Goal: Register for event/course

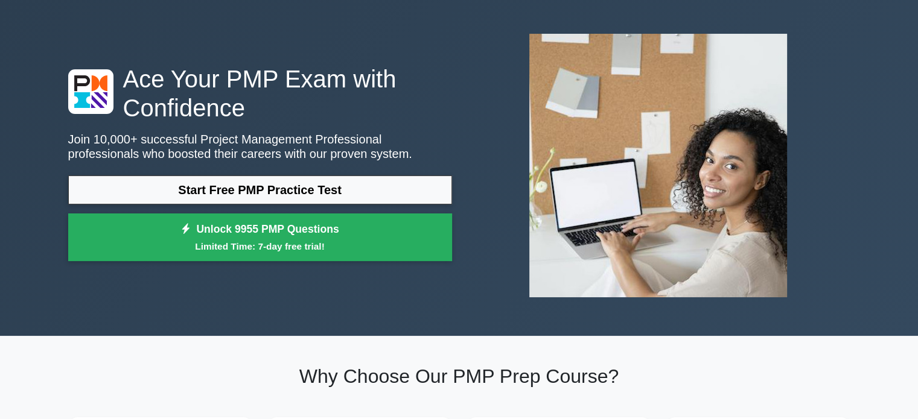
scroll to position [45, 0]
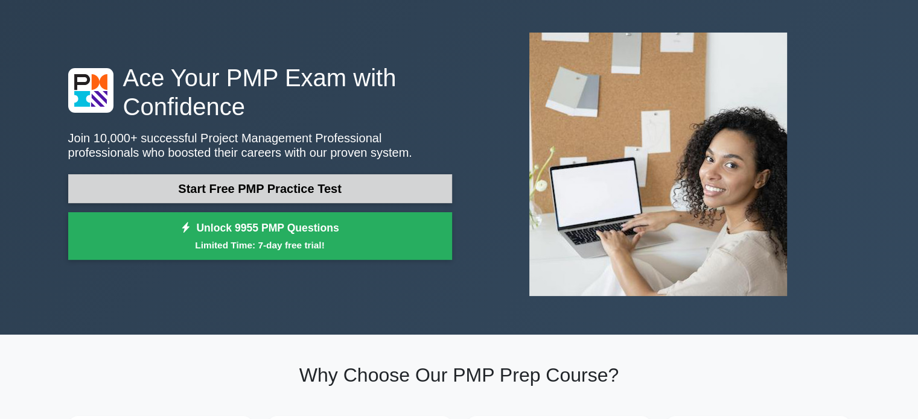
click at [339, 186] on link "Start Free PMP Practice Test" at bounding box center [260, 188] width 384 height 29
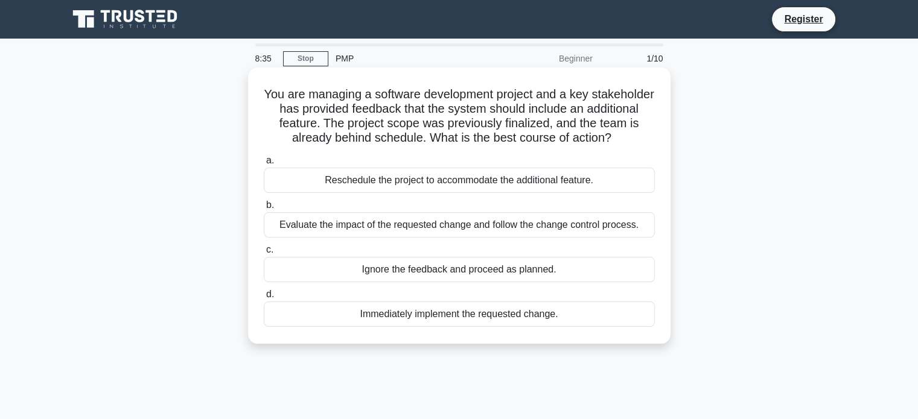
click at [361, 230] on div "Evaluate the impact of the requested change and follow the change control proce…" at bounding box center [459, 224] width 391 height 25
click at [264, 209] on input "b. Evaluate the impact of the requested change and follow the change control pr…" at bounding box center [264, 205] width 0 height 8
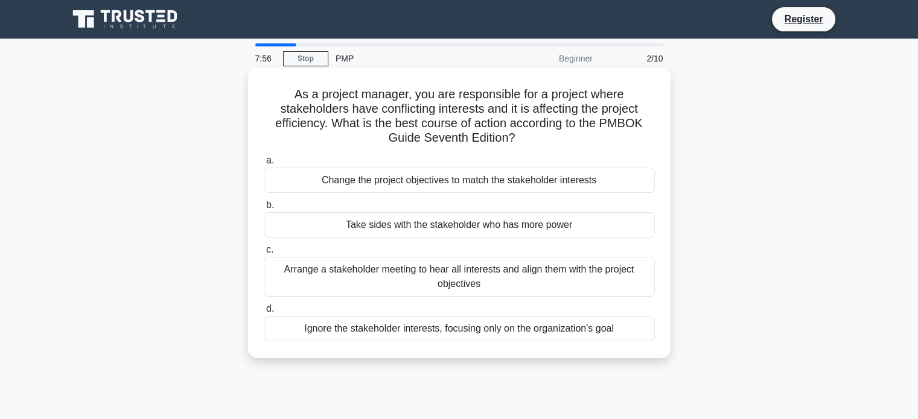
click at [524, 281] on div "Arrange a stakeholder meeting to hear all interests and align them with the pro…" at bounding box center [459, 277] width 391 height 40
click at [264, 254] on input "c. Arrange a stakeholder meeting to hear all interests and align them with the …" at bounding box center [264, 250] width 0 height 8
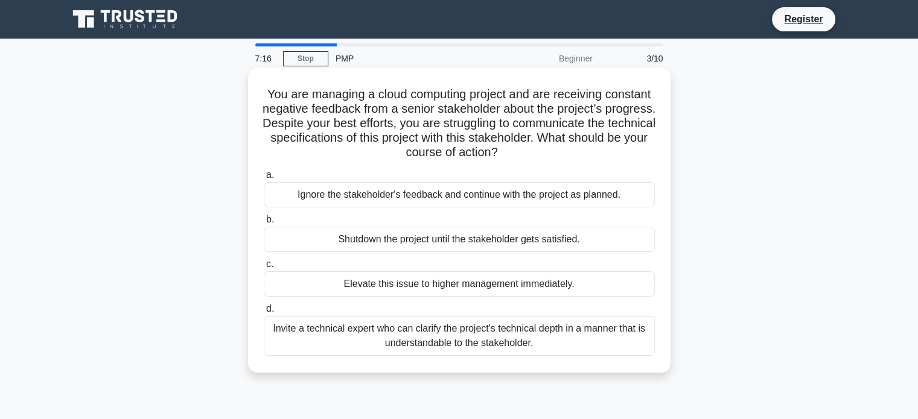
click at [468, 341] on div "Invite a technical expert who can clarify the project's technical depth in a ma…" at bounding box center [459, 336] width 391 height 40
click at [264, 313] on input "d. Invite a technical expert who can clarify the project's technical depth in a…" at bounding box center [264, 309] width 0 height 8
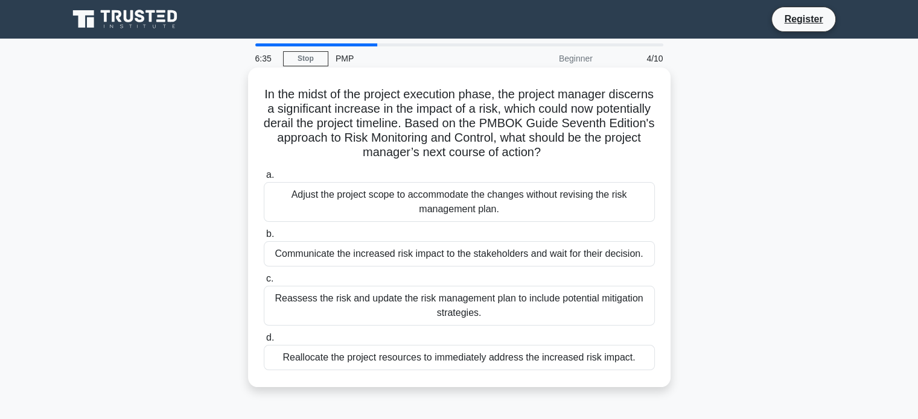
click at [446, 256] on div "Communicate the increased risk impact to the stakeholders and wait for their de…" at bounding box center [459, 253] width 391 height 25
click at [264, 238] on input "b. Communicate the increased risk impact to the stakeholders and wait for their…" at bounding box center [264, 234] width 0 height 8
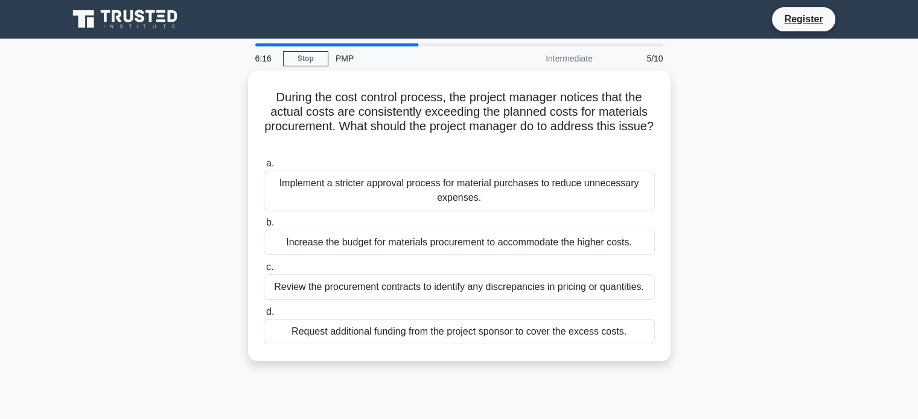
click at [446, 256] on div "a. Implement a stricter approval process for material purchases to reduce unnec…" at bounding box center [458, 250] width 405 height 193
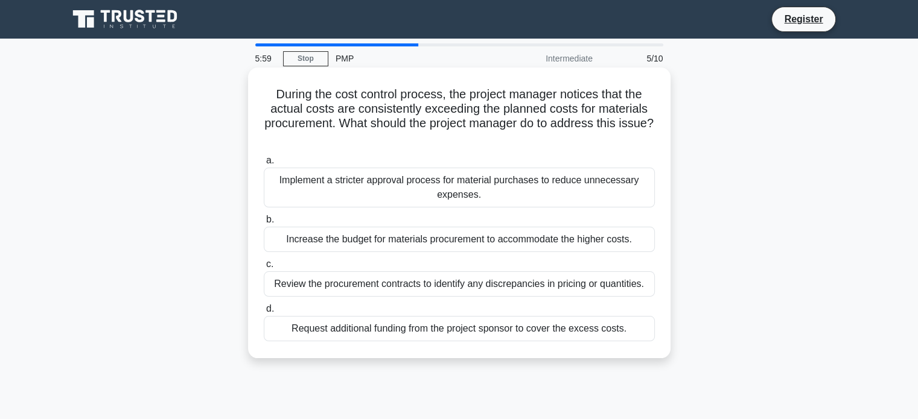
click at [513, 184] on div "Implement a stricter approval process for material purchases to reduce unnecess…" at bounding box center [459, 188] width 391 height 40
click at [264, 165] on input "a. Implement a stricter approval process for material purchases to reduce unnec…" at bounding box center [264, 161] width 0 height 8
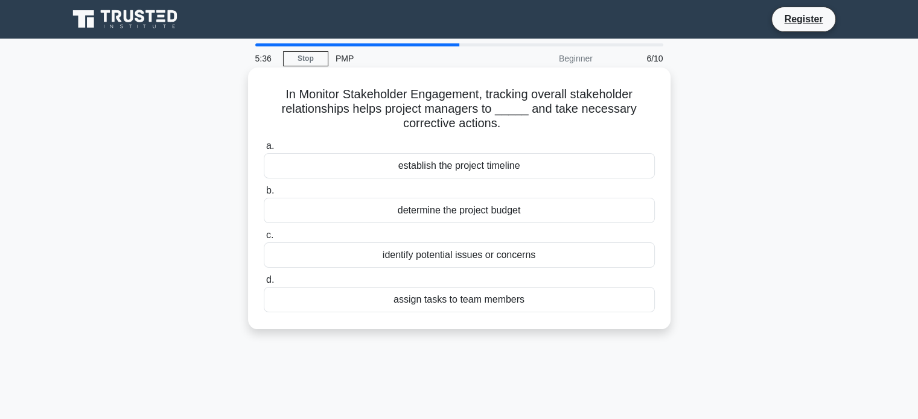
click at [479, 217] on div "determine the project budget" at bounding box center [459, 210] width 391 height 25
click at [264, 195] on input "b. determine the project budget" at bounding box center [264, 191] width 0 height 8
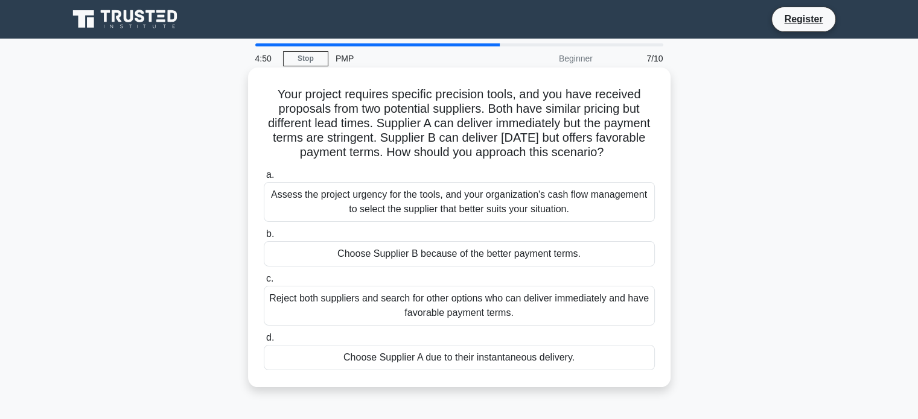
click at [440, 221] on div "Assess the project urgency for the tools, and your organization's cash flow man…" at bounding box center [459, 202] width 391 height 40
click at [264, 179] on input "a. Assess the project urgency for the tools, and your organization's cash flow …" at bounding box center [264, 175] width 0 height 8
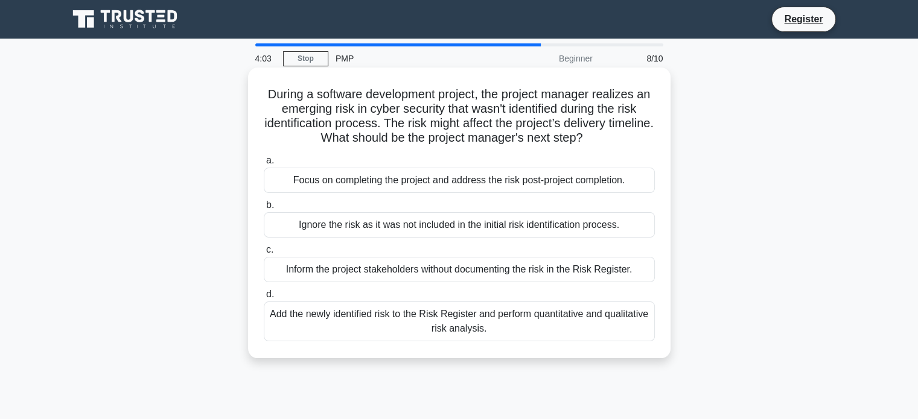
click at [468, 185] on div "Focus on completing the project and address the risk post-project completion." at bounding box center [459, 180] width 391 height 25
click at [264, 165] on input "a. Focus on completing the project and address the risk post-project completion." at bounding box center [264, 161] width 0 height 8
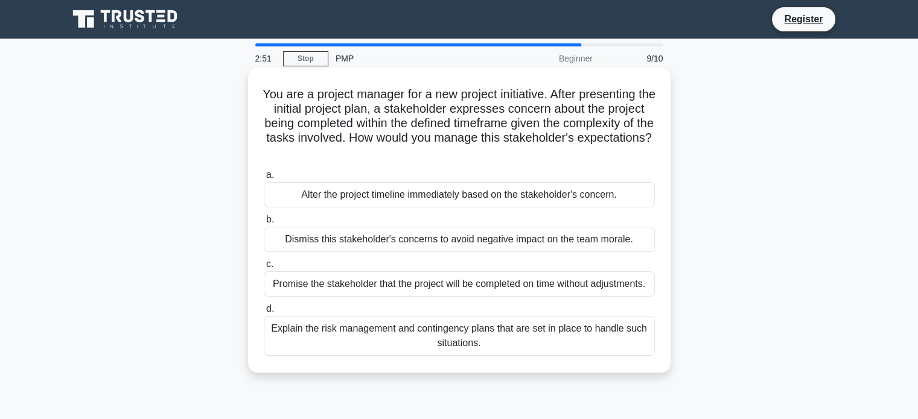
click at [408, 289] on div "Promise the stakeholder that the project will be completed on time without adju…" at bounding box center [459, 283] width 391 height 25
click at [264, 268] on input "c. Promise the stakeholder that the project will be completed on time without a…" at bounding box center [264, 265] width 0 height 8
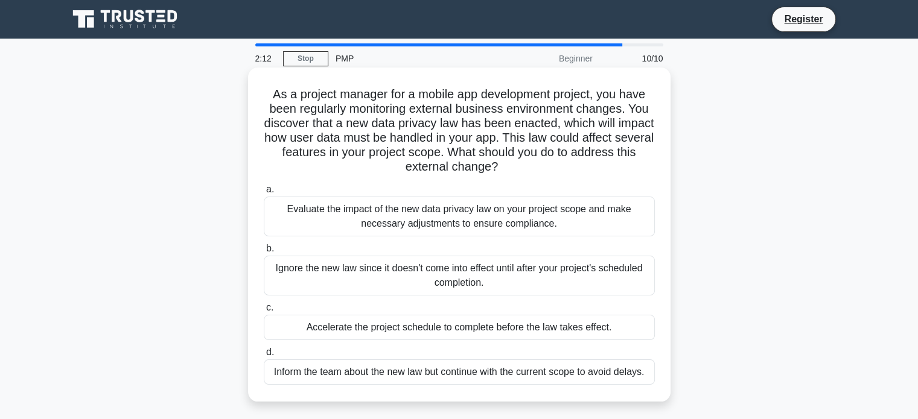
click at [515, 214] on div "Evaluate the impact of the new data privacy law on your project scope and make …" at bounding box center [459, 217] width 391 height 40
click at [264, 194] on input "a. Evaluate the impact of the new data privacy law on your project scope and ma…" at bounding box center [264, 190] width 0 height 8
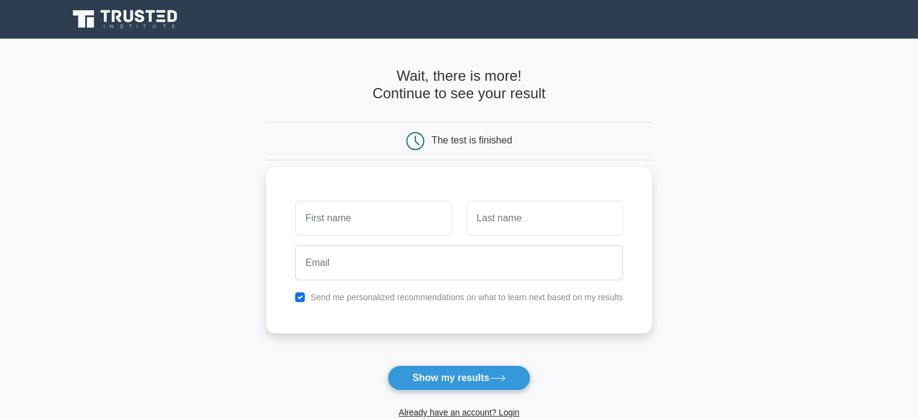
click at [401, 214] on input "text" at bounding box center [373, 218] width 156 height 35
type input "rajan"
click at [501, 208] on input "text" at bounding box center [544, 218] width 156 height 35
type input "das"
click at [343, 209] on input "rajan" at bounding box center [373, 218] width 156 height 35
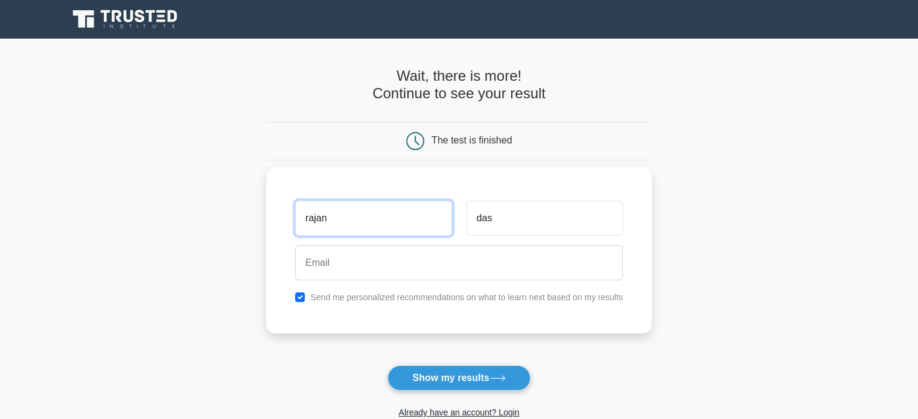
type input "Rajan"
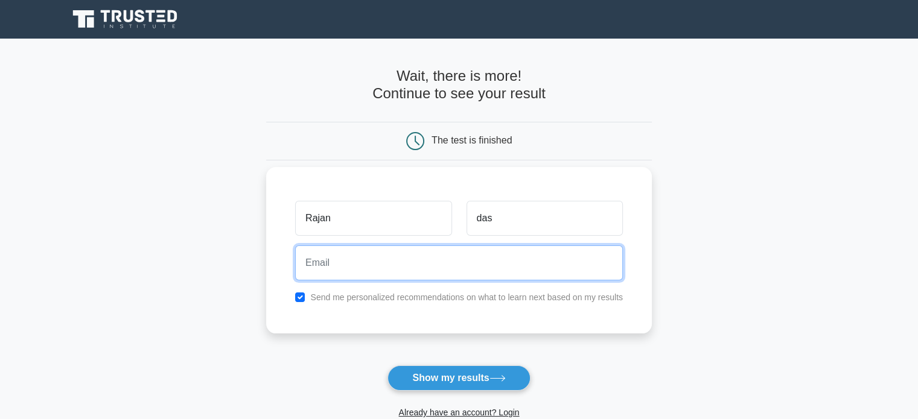
click at [357, 259] on input "email" at bounding box center [459, 263] width 328 height 35
type input "[EMAIL_ADDRESS][DOMAIN_NAME]"
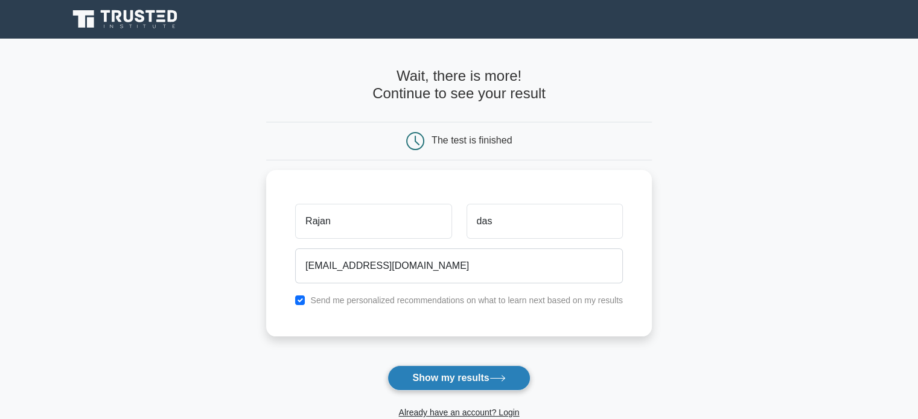
click at [441, 380] on button "Show my results" at bounding box center [458, 378] width 142 height 25
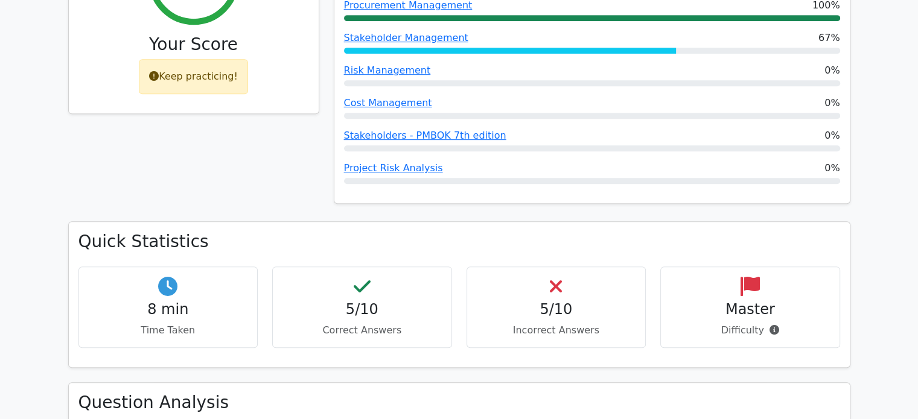
scroll to position [629, 0]
